Goal: Find specific page/section: Find specific page/section

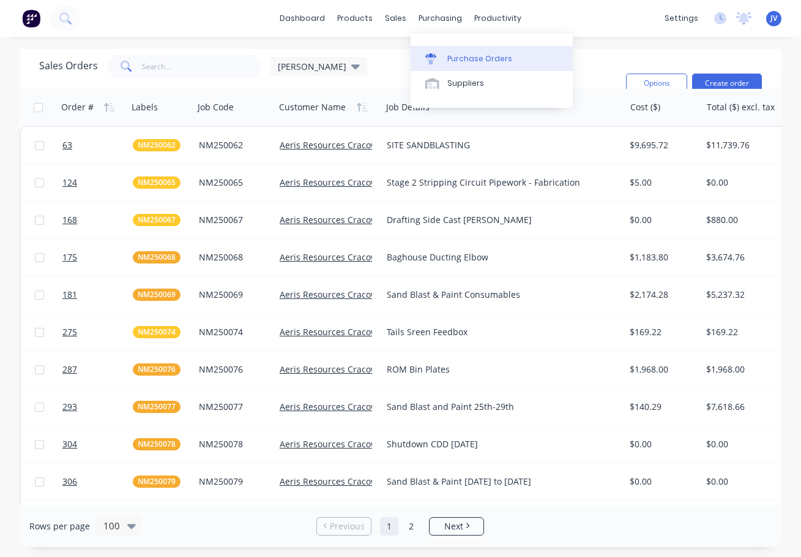
click at [473, 59] on div "Purchase Orders" at bounding box center [480, 58] width 65 height 11
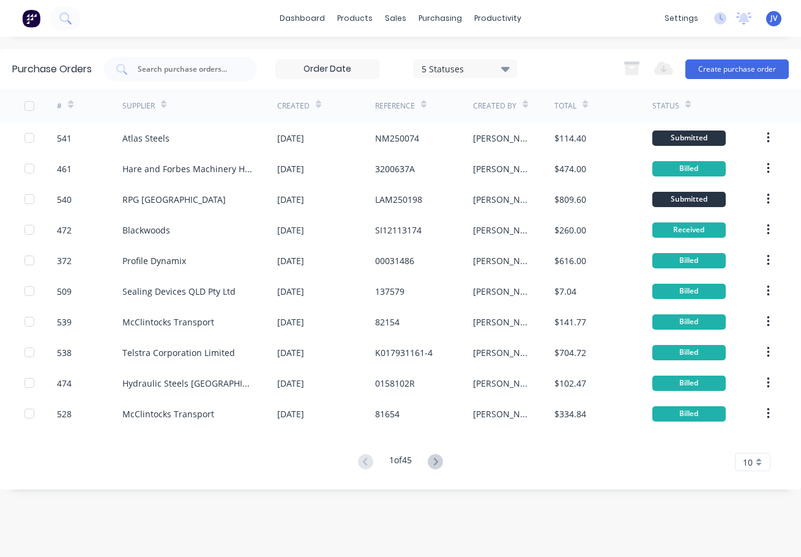
click at [316, 100] on icon at bounding box center [319, 104] width 6 height 9
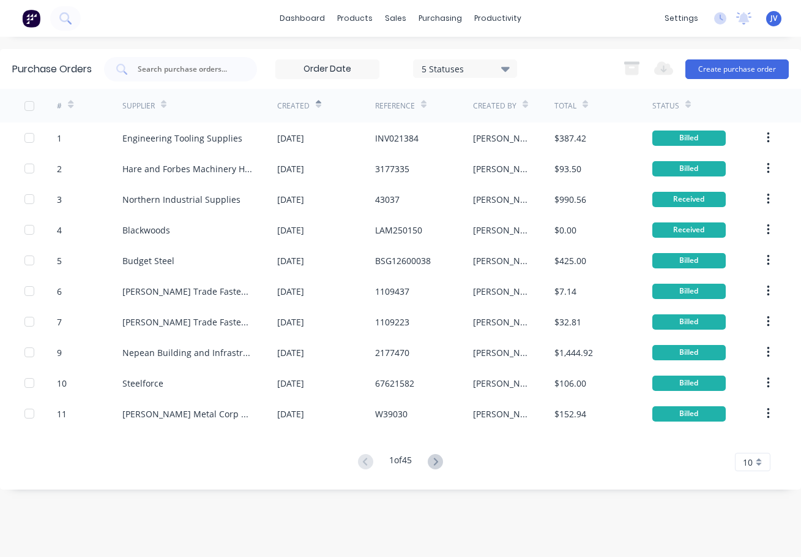
click at [316, 106] on icon at bounding box center [319, 104] width 6 height 9
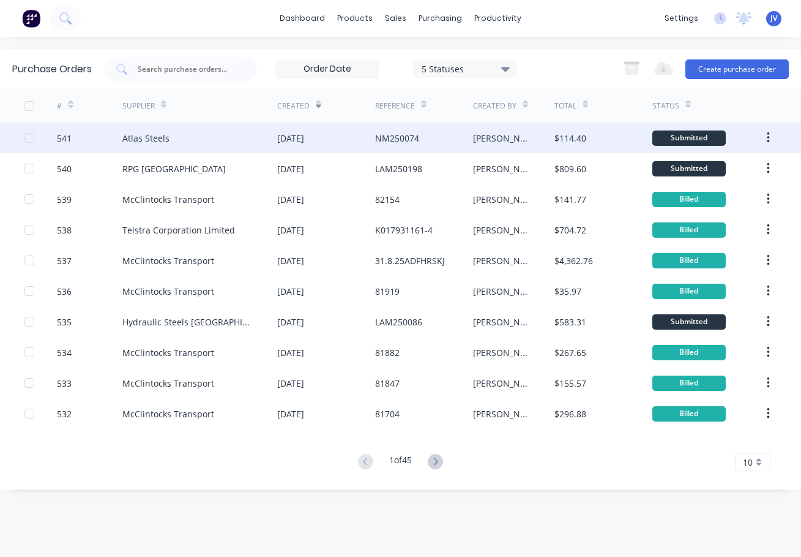
click at [64, 137] on div "541" at bounding box center [64, 138] width 15 height 13
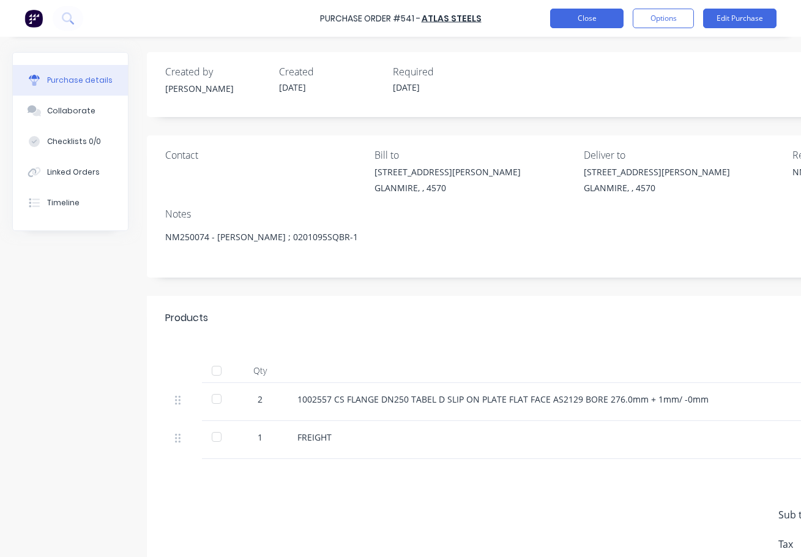
click at [582, 17] on button "Close" at bounding box center [586, 19] width 73 height 20
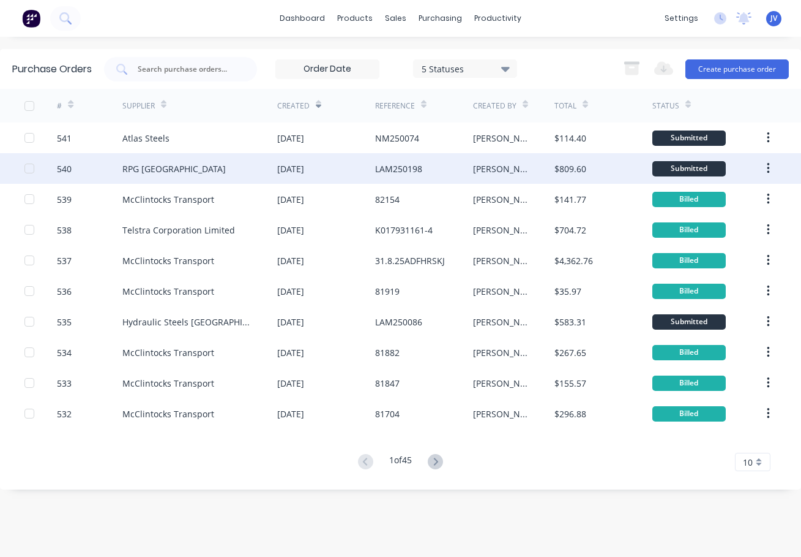
click at [67, 167] on div "540" at bounding box center [64, 168] width 15 height 13
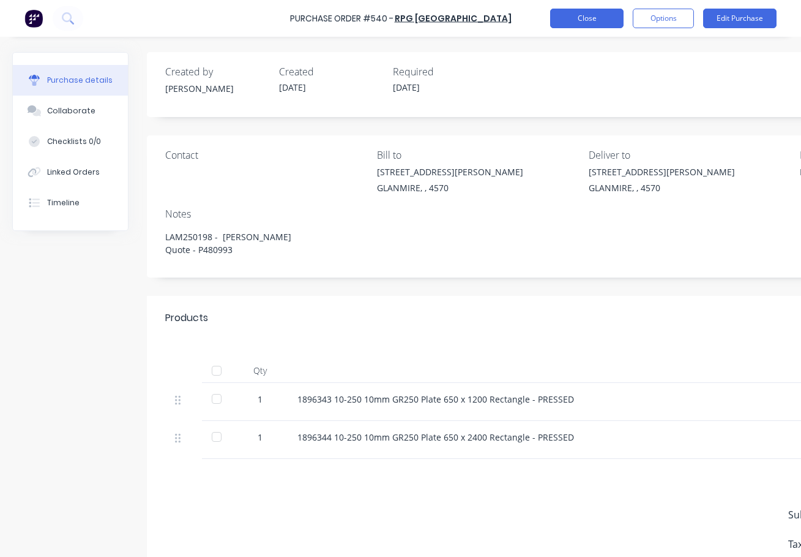
click at [591, 15] on button "Close" at bounding box center [586, 19] width 73 height 20
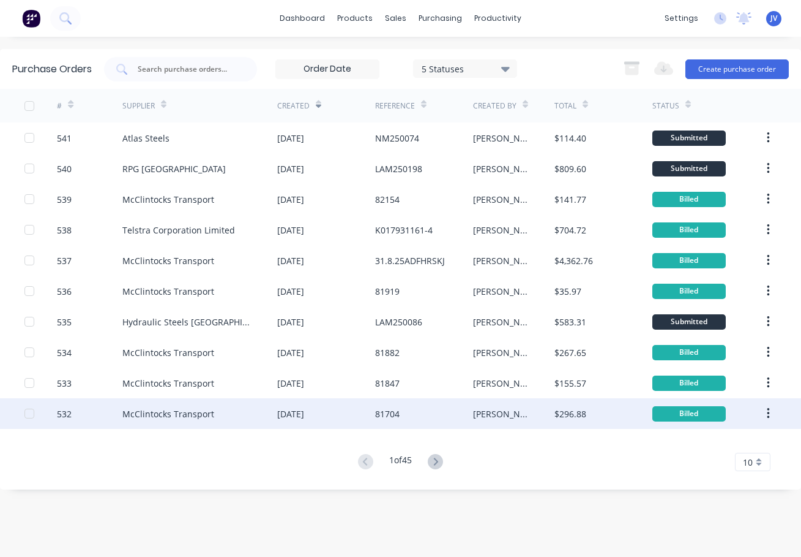
click at [67, 416] on div "532" at bounding box center [64, 413] width 15 height 13
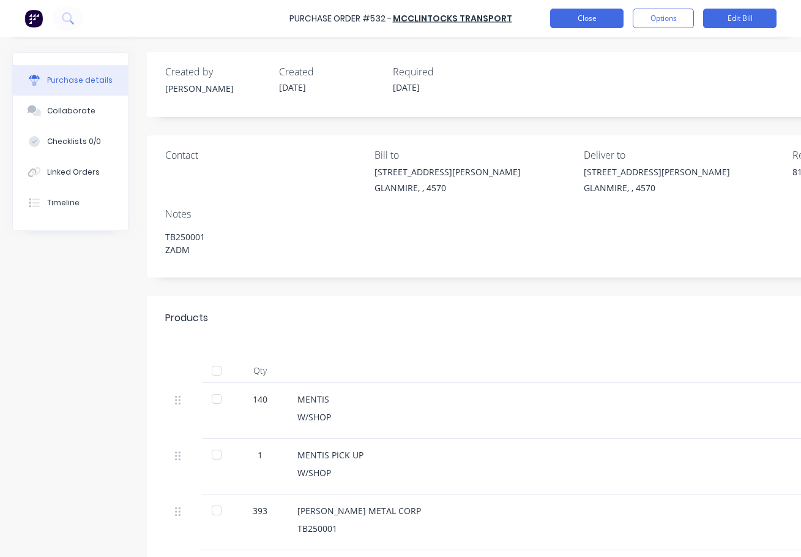
click at [599, 18] on button "Close" at bounding box center [586, 19] width 73 height 20
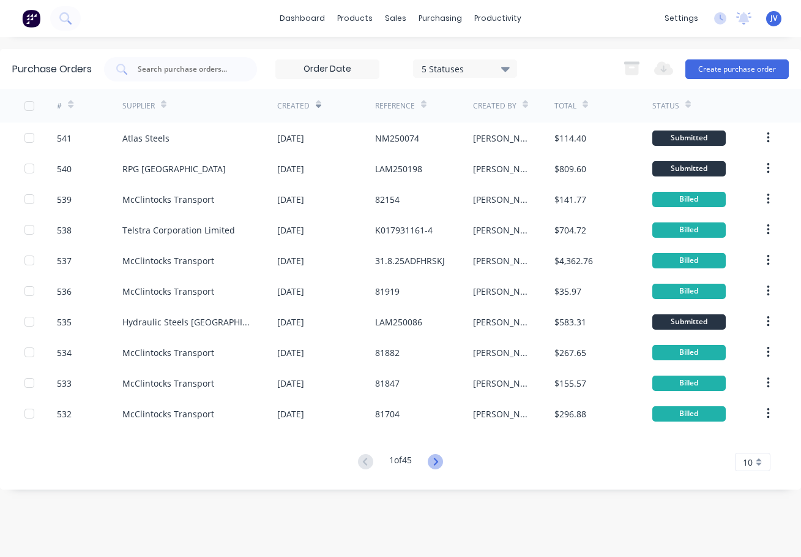
click at [435, 460] on icon at bounding box center [435, 461] width 15 height 15
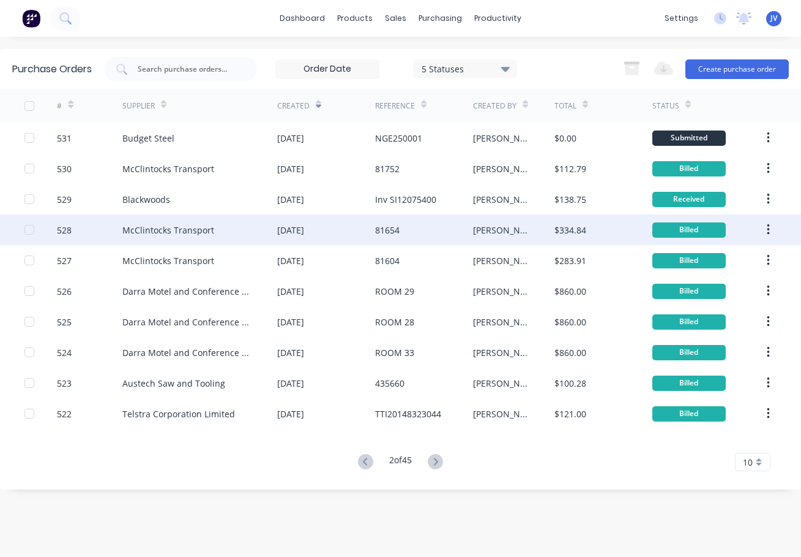
click at [61, 230] on div "528" at bounding box center [64, 229] width 15 height 13
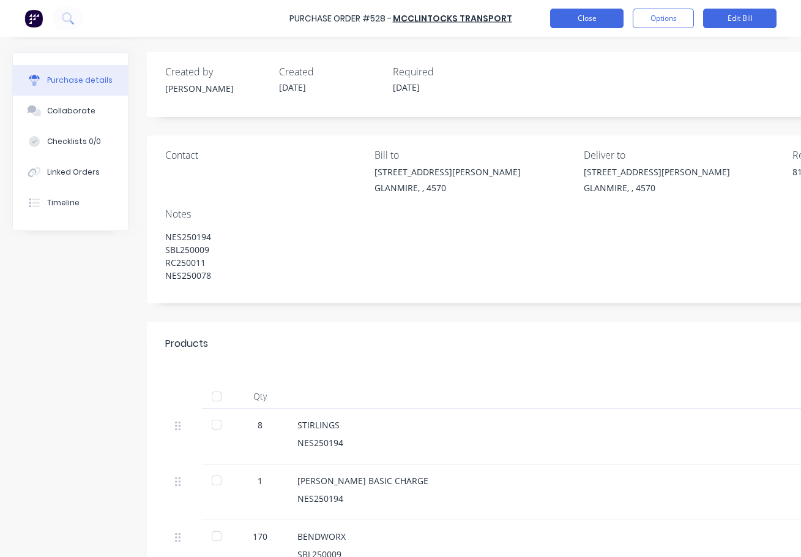
click at [574, 18] on button "Close" at bounding box center [586, 19] width 73 height 20
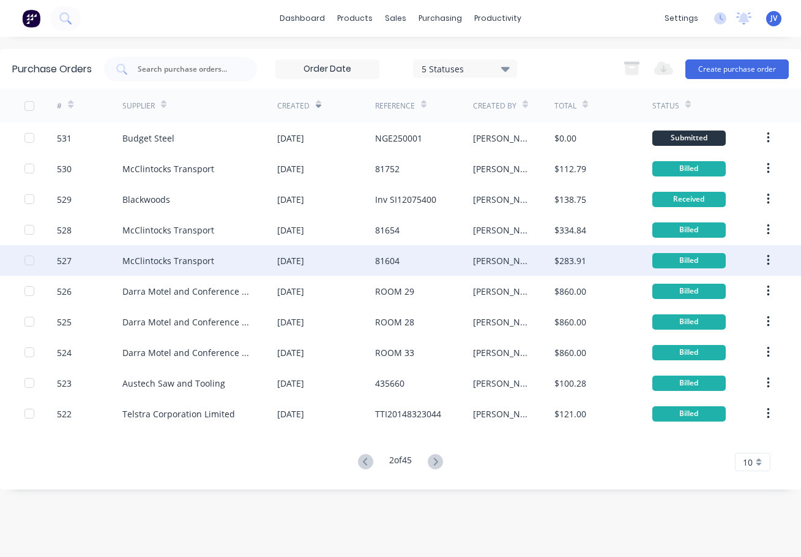
click at [61, 259] on div "527" at bounding box center [64, 260] width 15 height 13
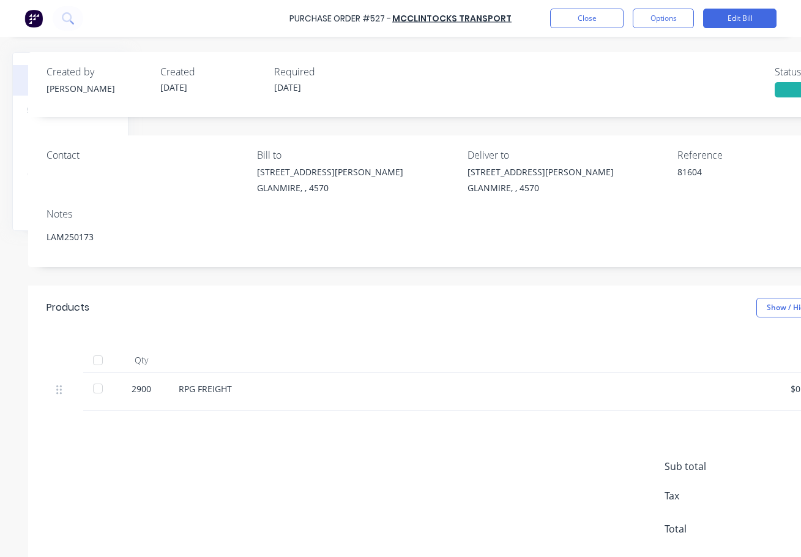
scroll to position [0, 115]
click at [582, 18] on button "Close" at bounding box center [586, 19] width 73 height 20
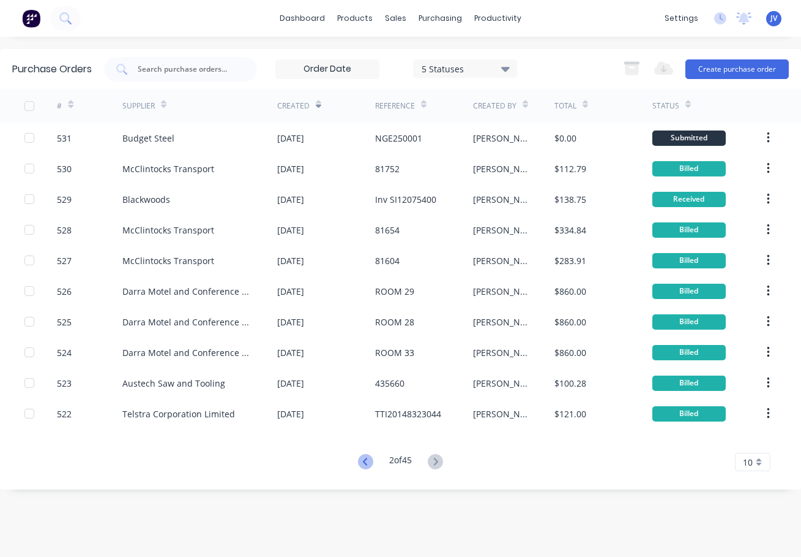
click at [364, 463] on icon at bounding box center [365, 460] width 4 height 7
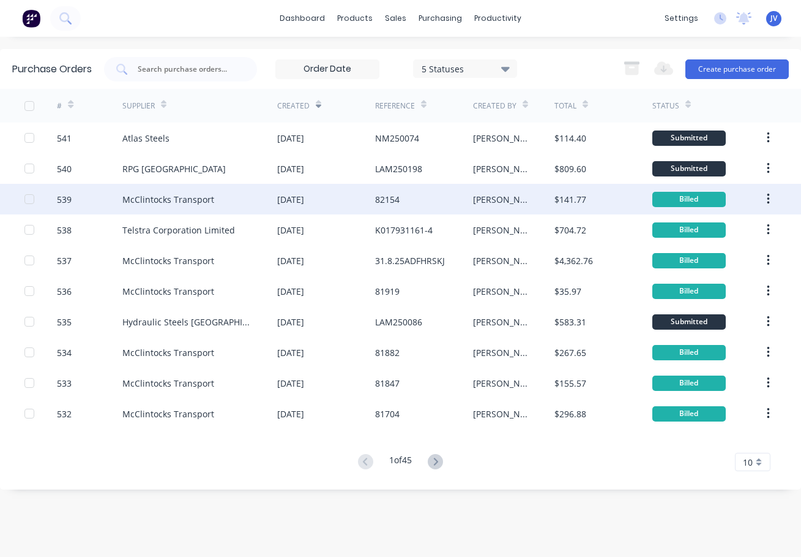
click at [61, 195] on div "539" at bounding box center [64, 199] width 15 height 13
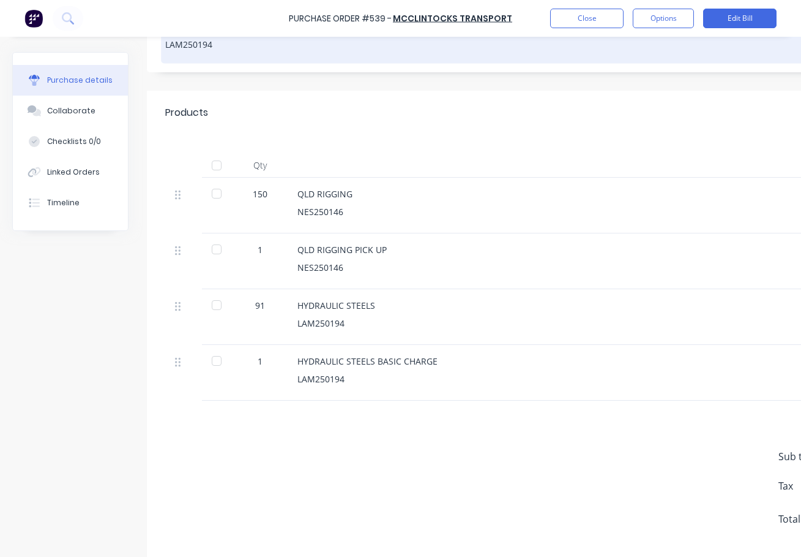
scroll to position [110, 0]
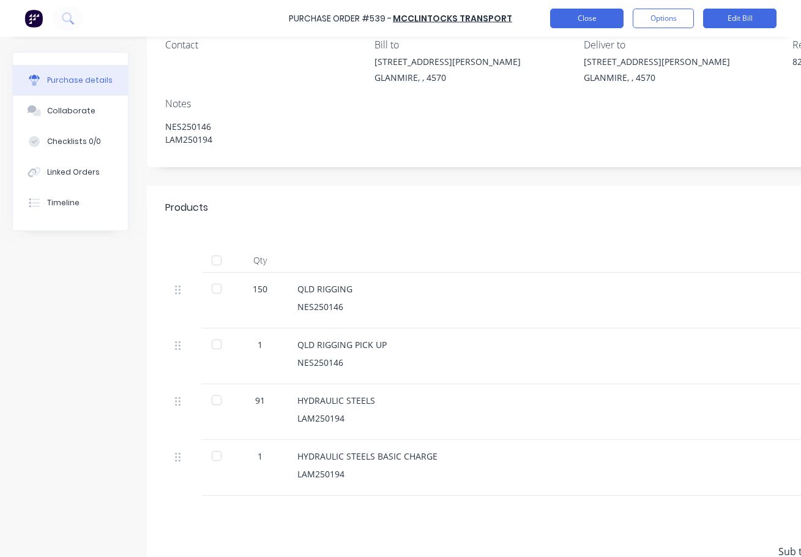
click at [598, 23] on button "Close" at bounding box center [586, 19] width 73 height 20
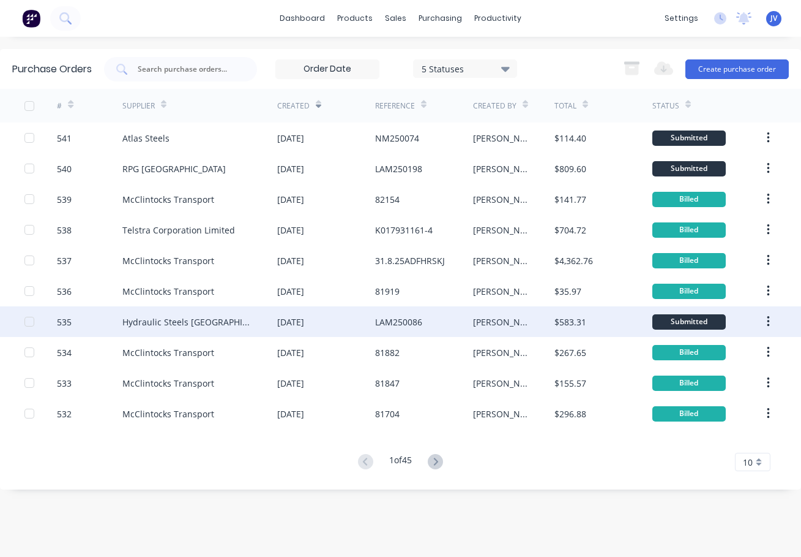
click at [59, 325] on div "535" at bounding box center [64, 321] width 15 height 13
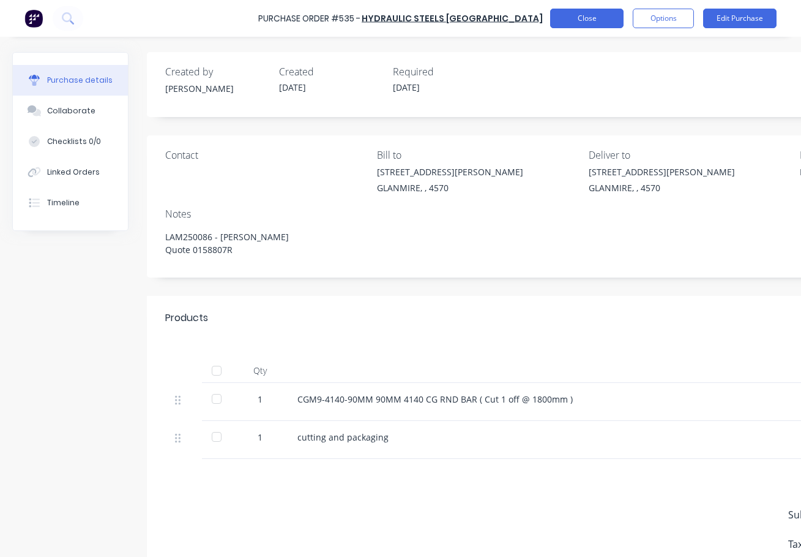
click at [577, 22] on button "Close" at bounding box center [586, 19] width 73 height 20
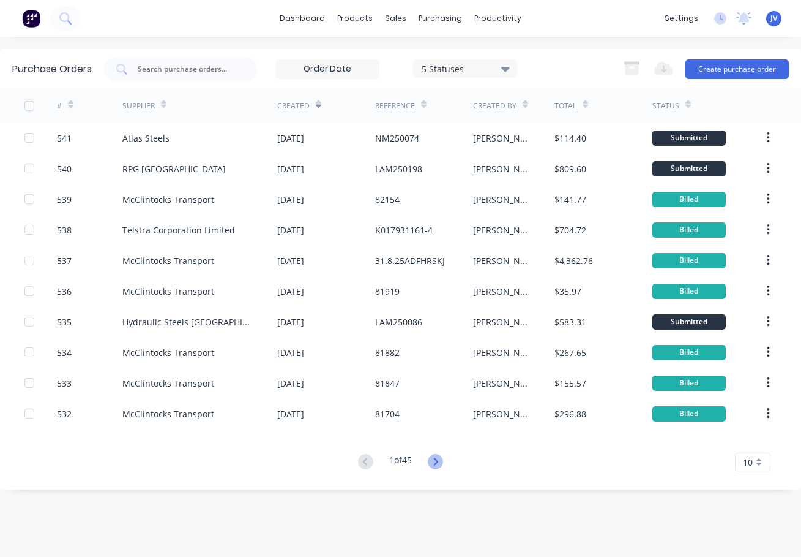
click at [440, 459] on icon at bounding box center [435, 461] width 15 height 15
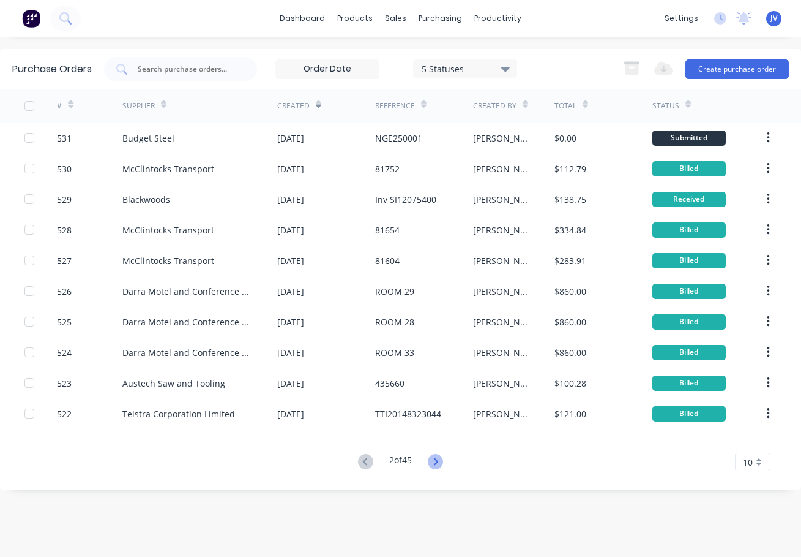
click at [438, 461] on icon at bounding box center [435, 461] width 15 height 15
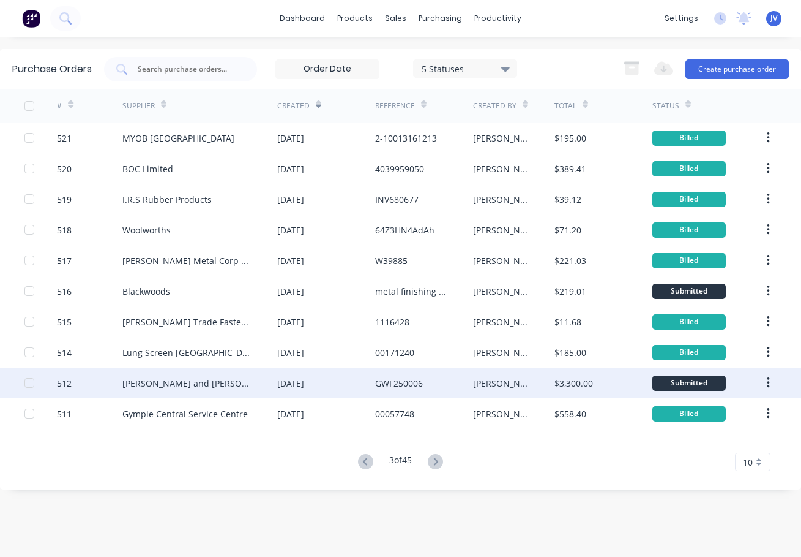
click at [62, 385] on div "512" at bounding box center [64, 383] width 15 height 13
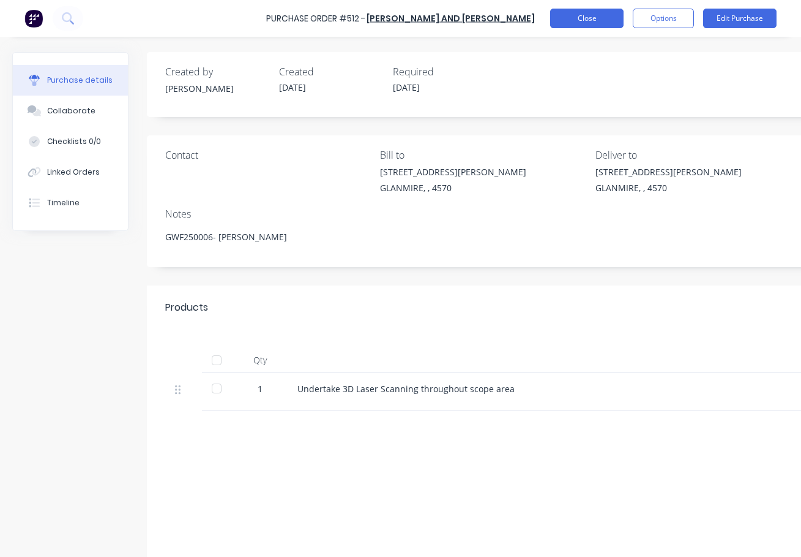
click at [585, 20] on button "Close" at bounding box center [586, 19] width 73 height 20
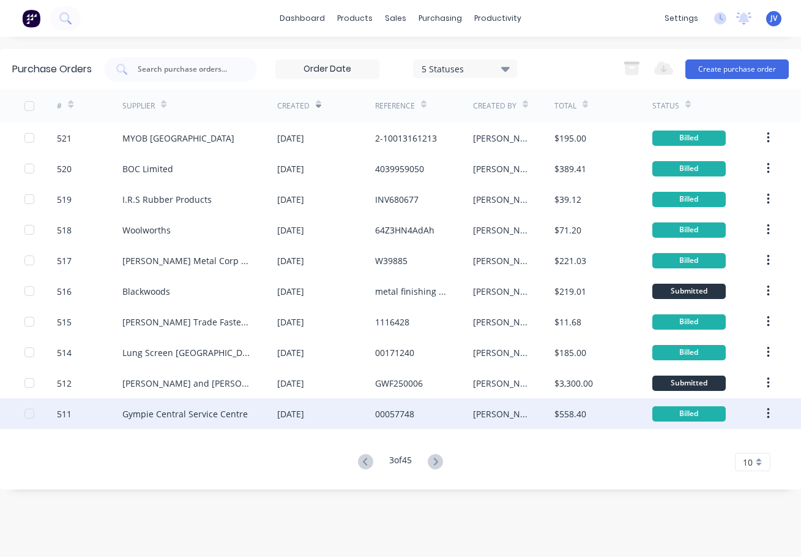
click at [62, 416] on div "511" at bounding box center [64, 413] width 15 height 13
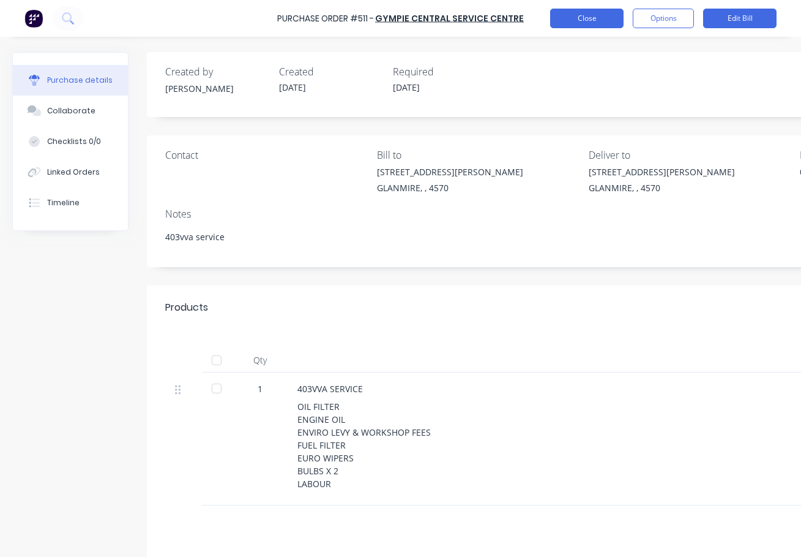
click at [592, 18] on button "Close" at bounding box center [586, 19] width 73 height 20
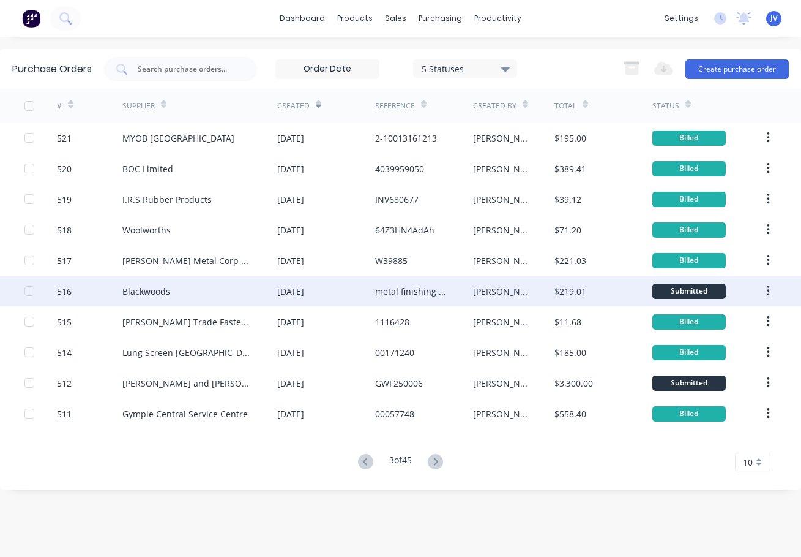
click at [61, 291] on div "516" at bounding box center [64, 291] width 15 height 13
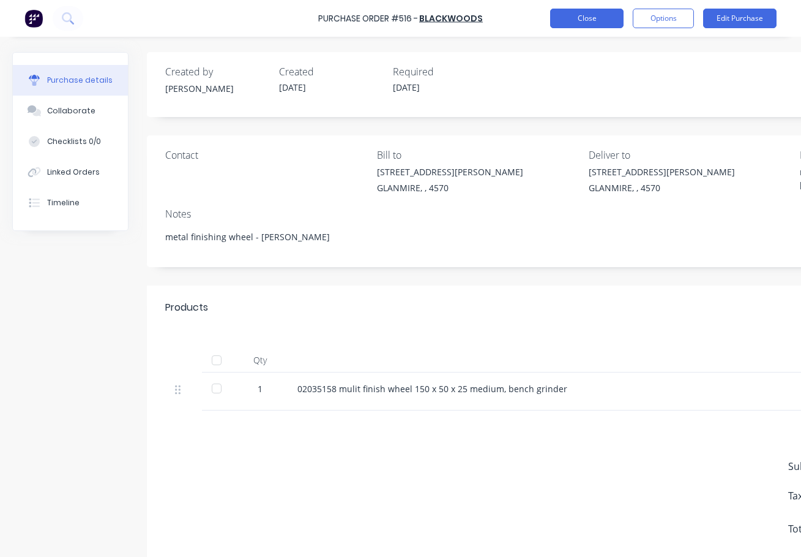
click at [575, 17] on button "Close" at bounding box center [586, 19] width 73 height 20
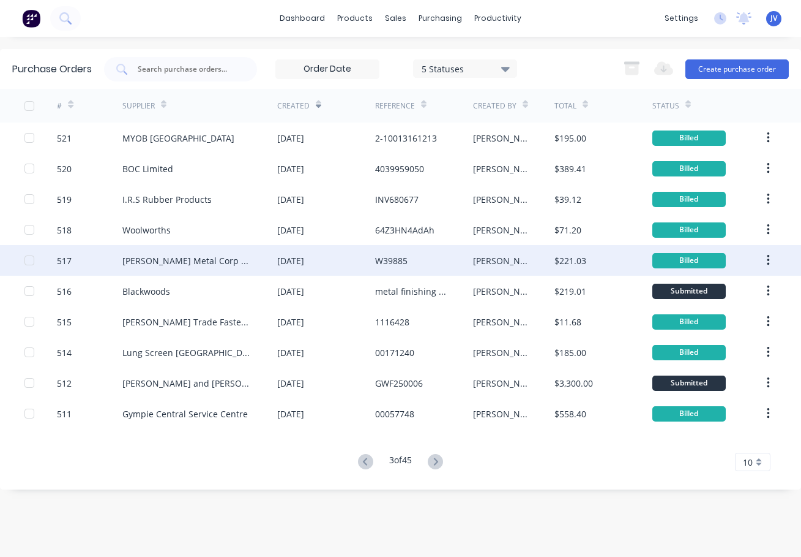
click at [67, 260] on div "517" at bounding box center [64, 260] width 15 height 13
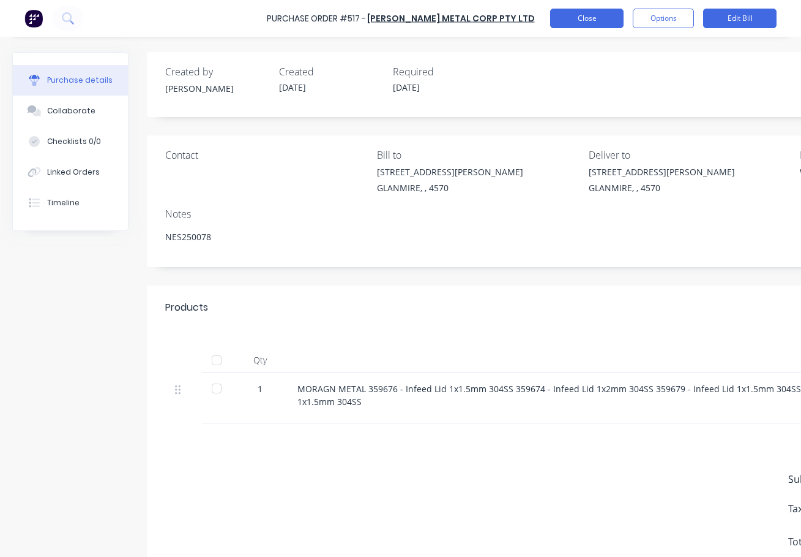
click at [592, 21] on button "Close" at bounding box center [586, 19] width 73 height 20
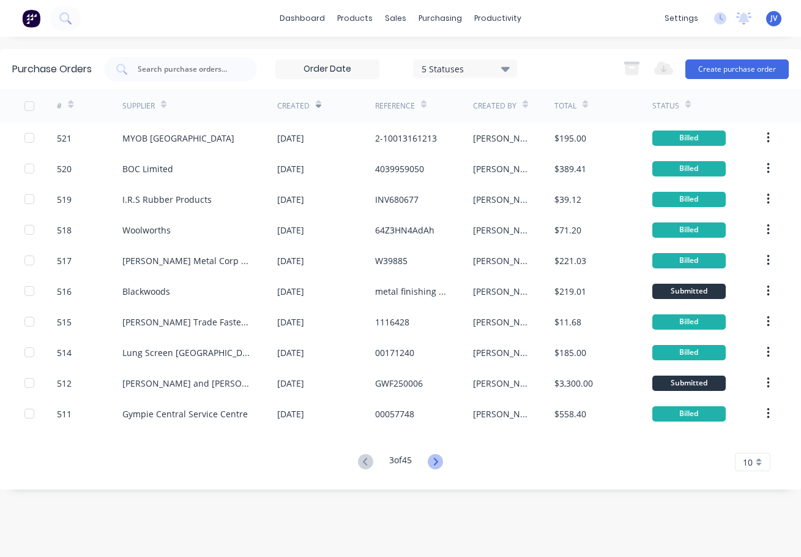
click at [438, 458] on icon at bounding box center [435, 461] width 15 height 15
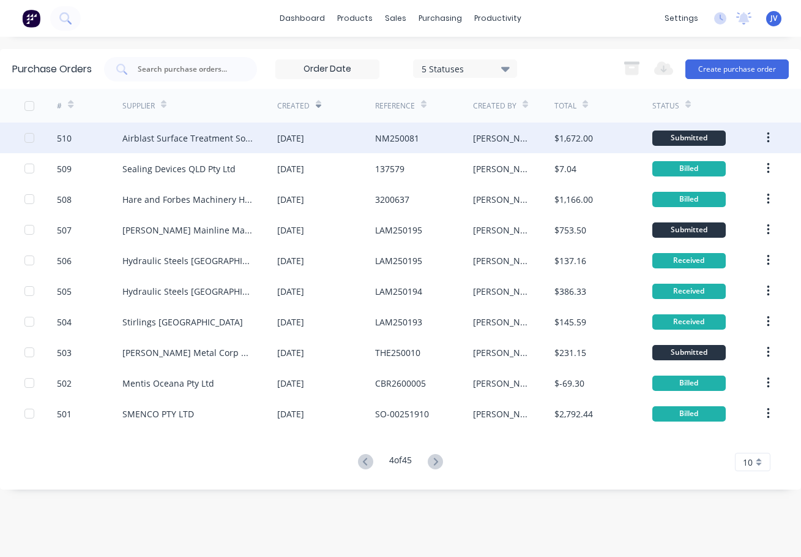
click at [64, 138] on div "510" at bounding box center [64, 138] width 15 height 13
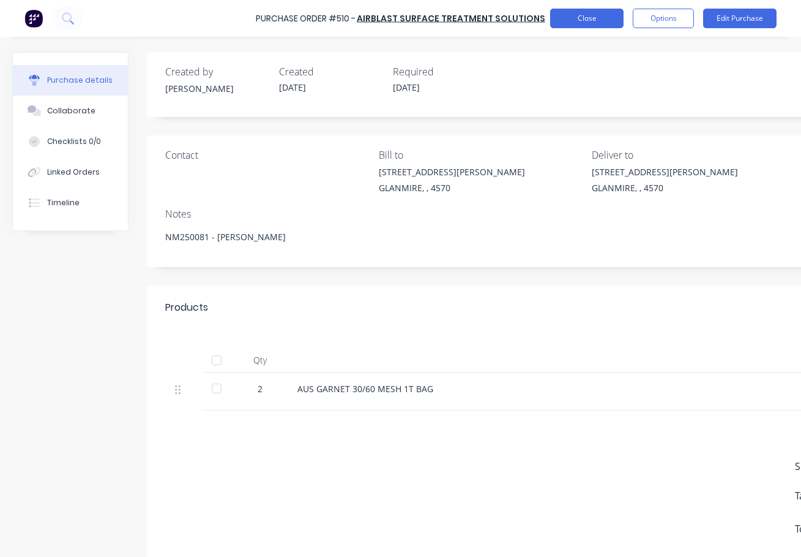
click at [577, 17] on button "Close" at bounding box center [586, 19] width 73 height 20
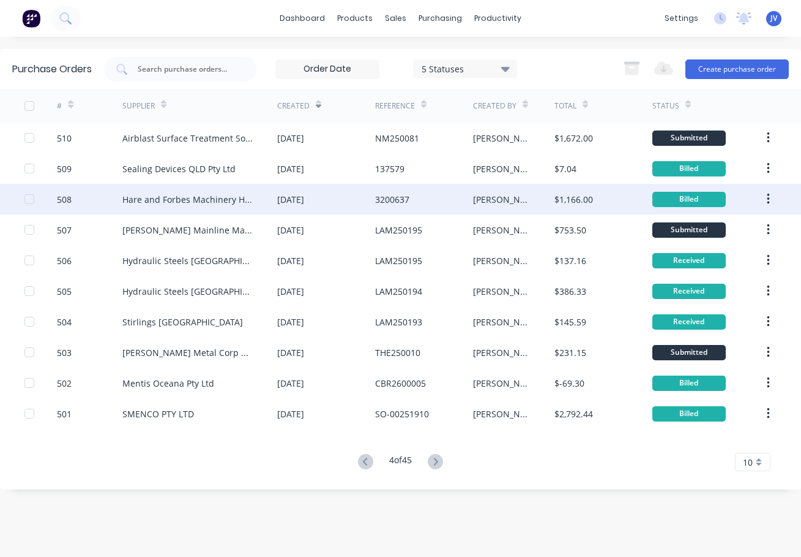
click at [63, 197] on div "508" at bounding box center [64, 199] width 15 height 13
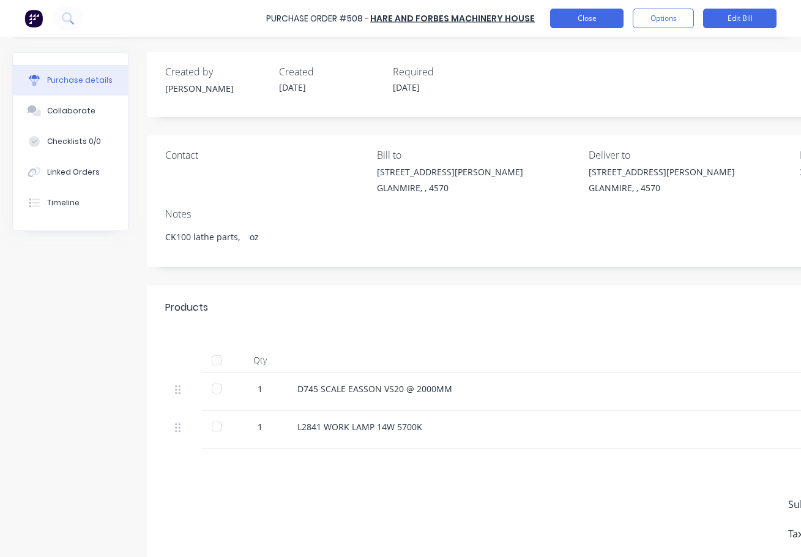
click at [596, 21] on button "Close" at bounding box center [586, 19] width 73 height 20
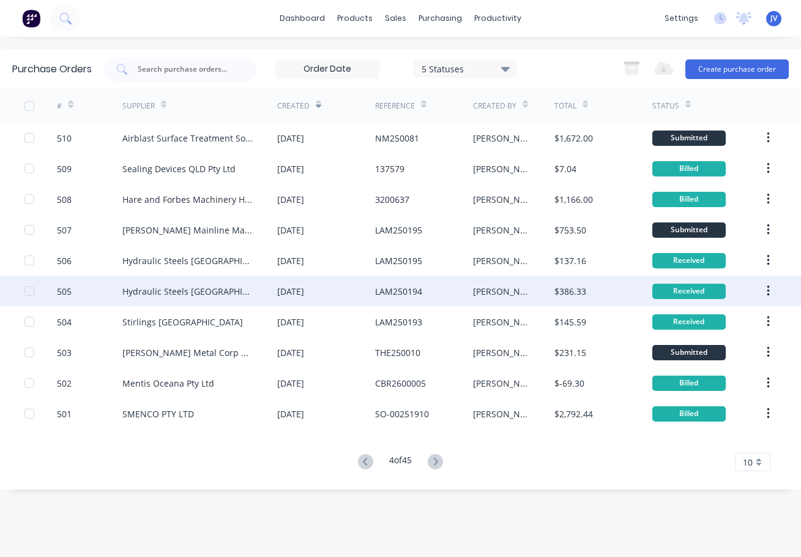
click at [65, 290] on div "505" at bounding box center [64, 291] width 15 height 13
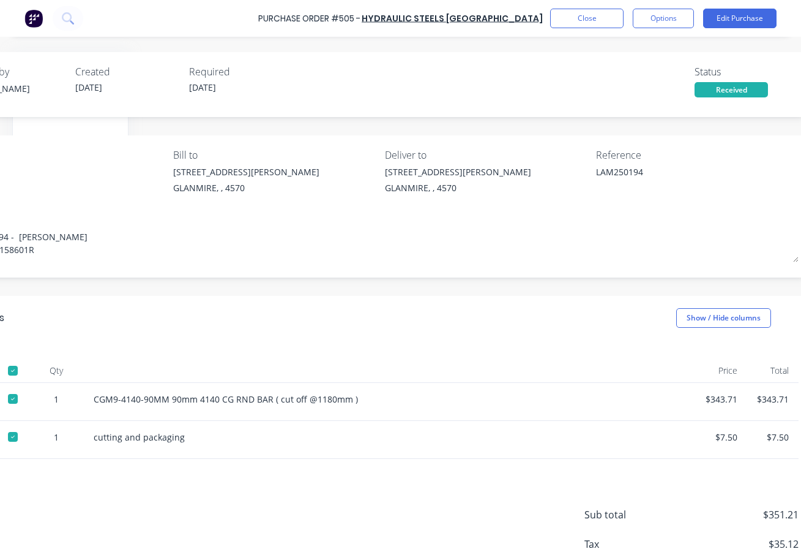
scroll to position [0, 206]
click at [590, 21] on button "Close" at bounding box center [586, 19] width 73 height 20
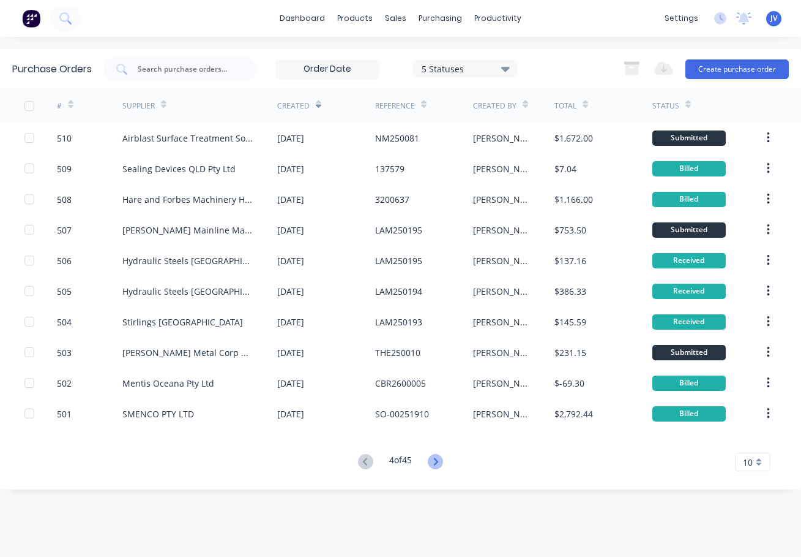
click at [443, 462] on icon at bounding box center [435, 461] width 15 height 15
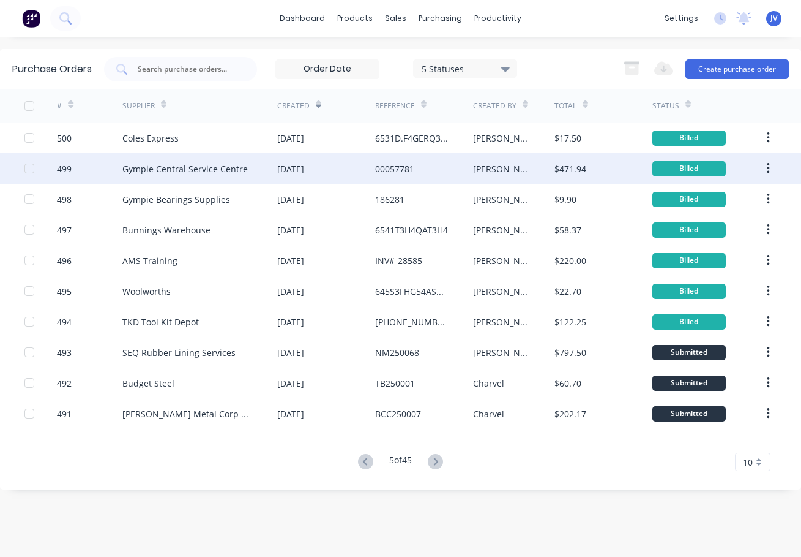
click at [68, 170] on div "499" at bounding box center [64, 168] width 15 height 13
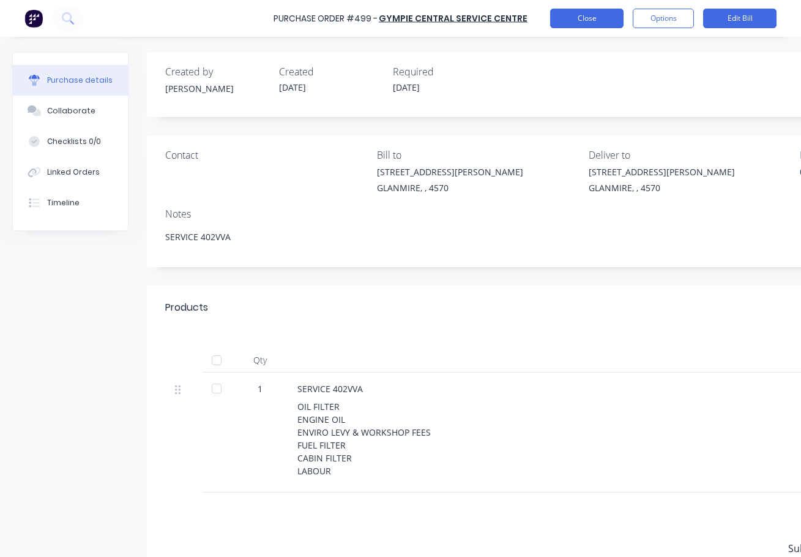
click at [595, 17] on button "Close" at bounding box center [586, 19] width 73 height 20
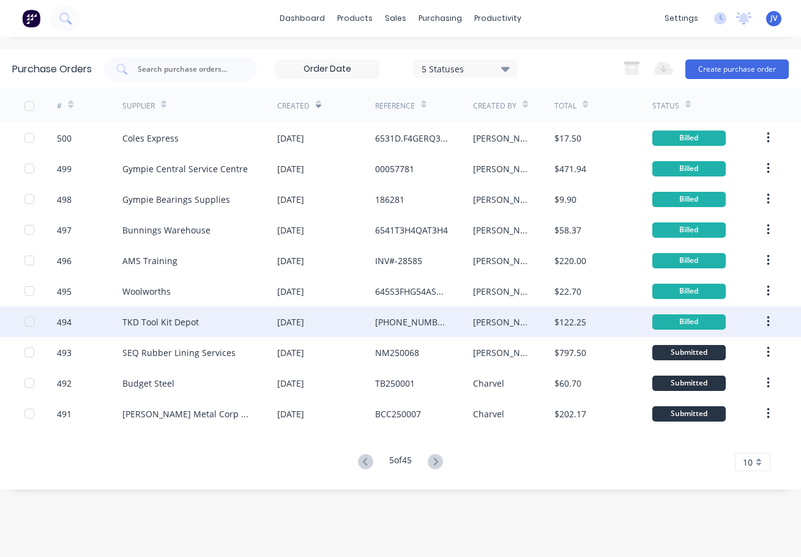
click at [65, 321] on div "494" at bounding box center [64, 321] width 15 height 13
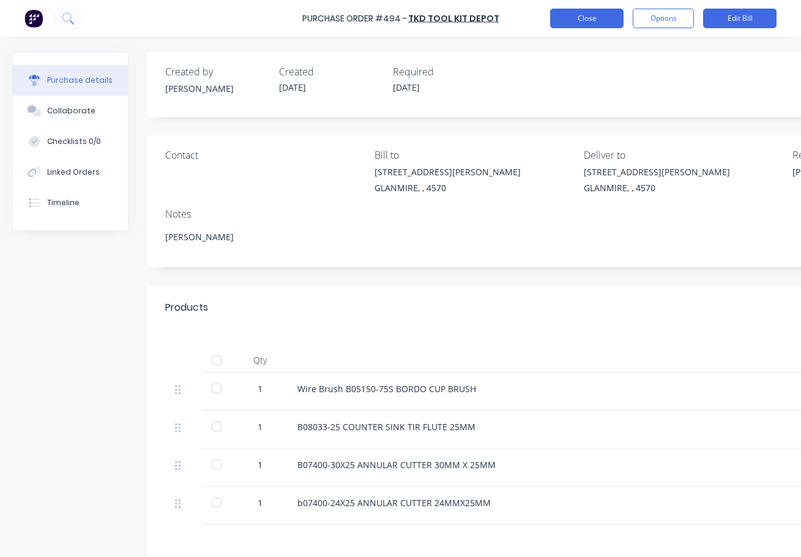
click at [583, 19] on button "Close" at bounding box center [586, 19] width 73 height 20
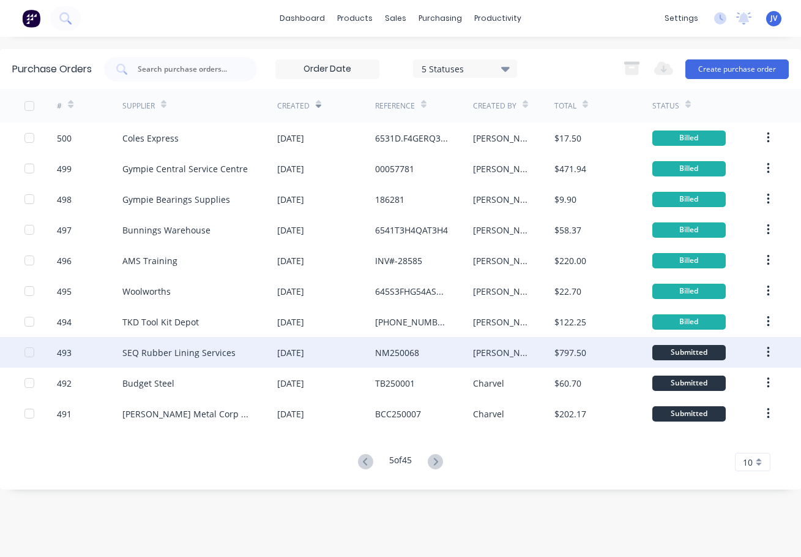
click at [62, 349] on div "493" at bounding box center [64, 352] width 15 height 13
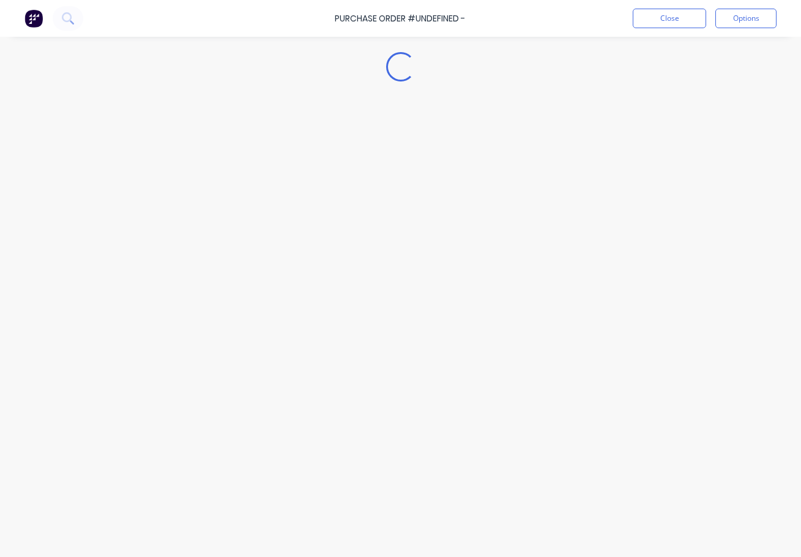
type textarea "x"
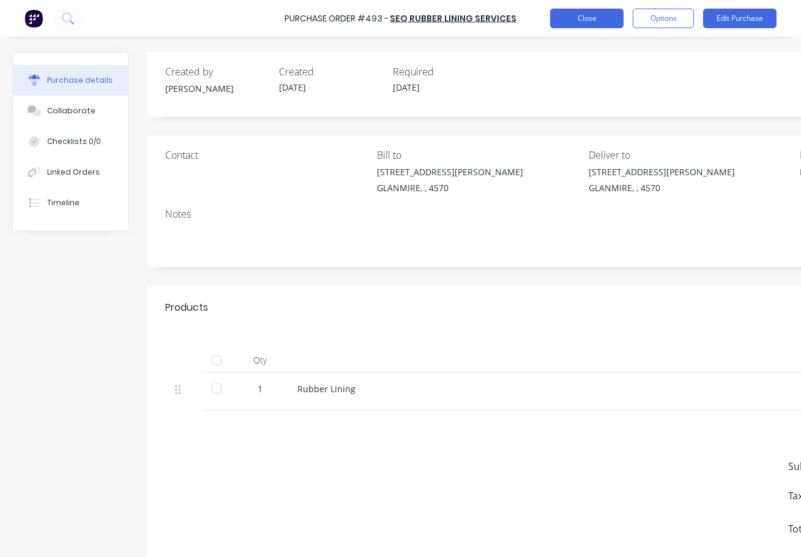
click at [587, 18] on button "Close" at bounding box center [586, 19] width 73 height 20
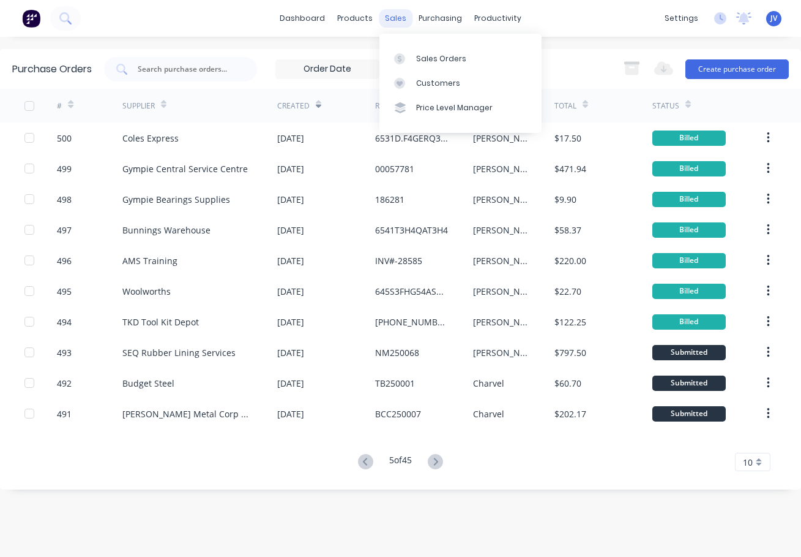
click at [399, 23] on div "sales" at bounding box center [396, 18] width 34 height 18
click at [429, 58] on div "Sales Orders" at bounding box center [441, 58] width 50 height 11
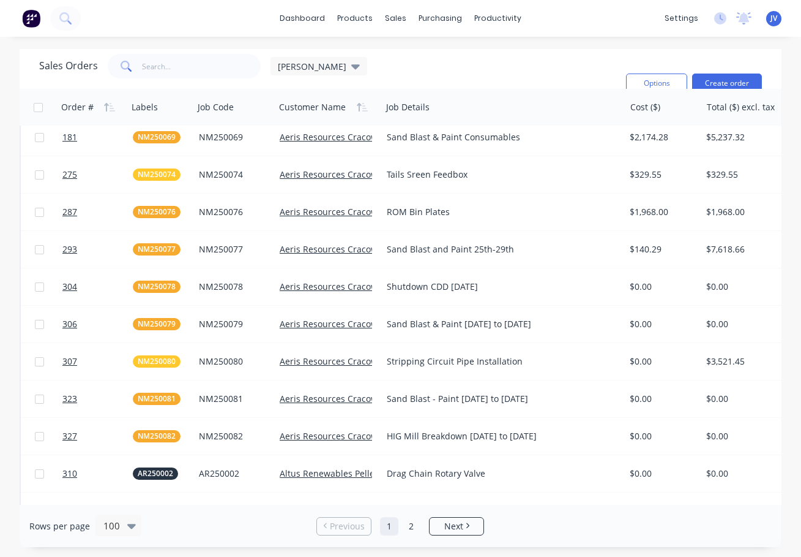
scroll to position [306, 0]
